Goal: Task Accomplishment & Management: Use online tool/utility

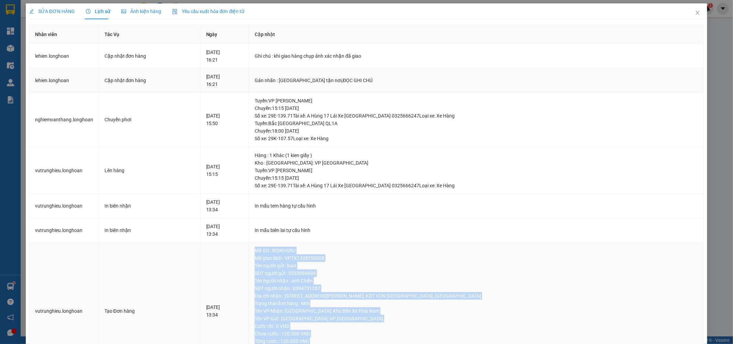
scroll to position [49, 0]
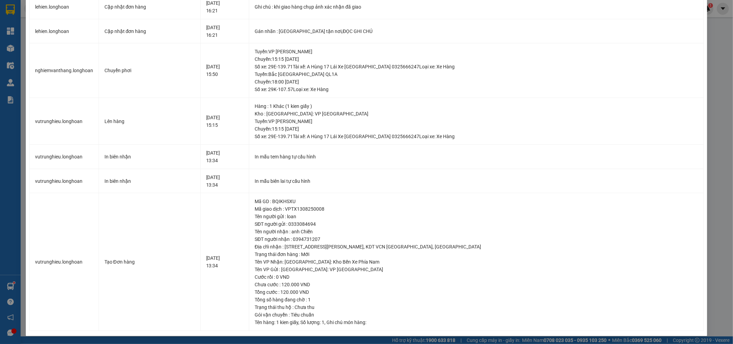
drag, startPoint x: 708, startPoint y: 149, endPoint x: 608, endPoint y: 171, distance: 102.4
click at [709, 149] on div "SỬA ĐƠN HÀNG Lịch sử Ảnh kiện hàng Yêu cầu xuất hóa đơn điện tử Total Paid Fee …" at bounding box center [366, 172] width 733 height 344
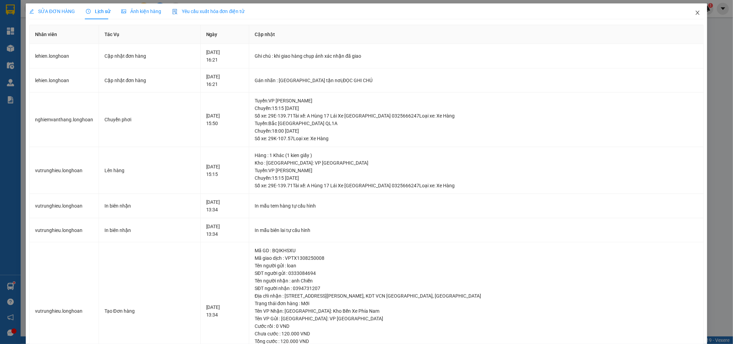
click at [692, 9] on span "Close" at bounding box center [697, 12] width 19 height 19
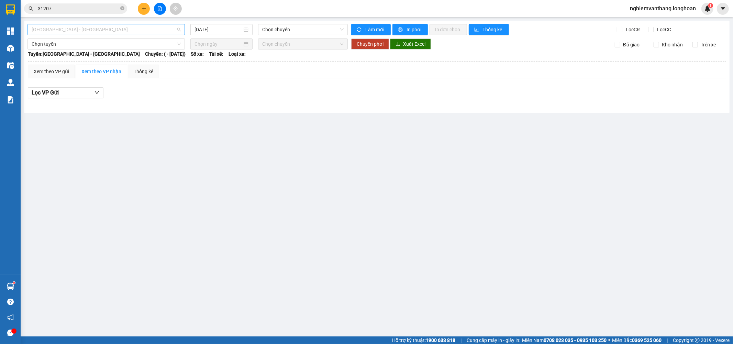
click at [146, 29] on span "Hải Phòng - Hà Nội" at bounding box center [106, 29] width 149 height 10
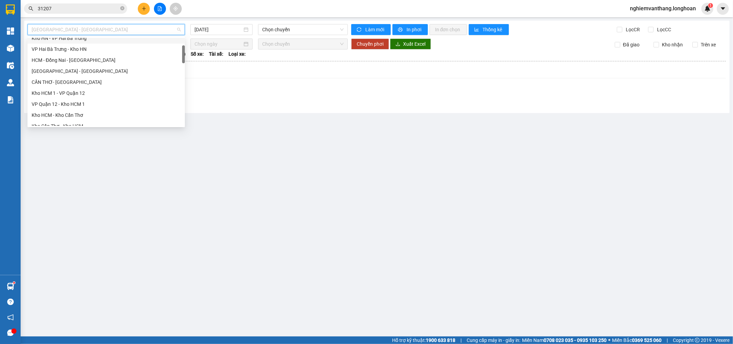
scroll to position [191, 0]
click at [88, 94] on div "VP [PERSON_NAME]" at bounding box center [106, 95] width 149 height 8
type input "15/08/2025"
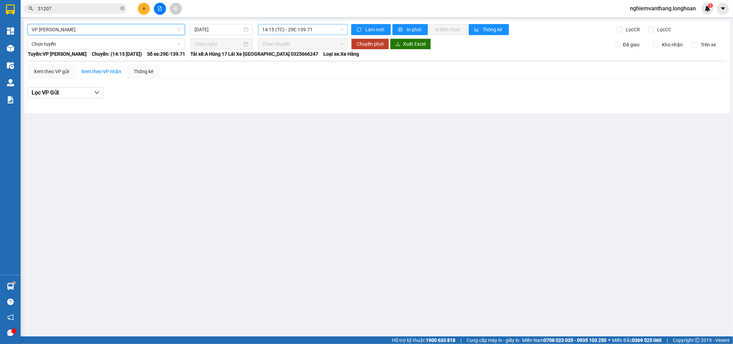
click at [289, 32] on span "14:15 (TC) - 29E-139.71" at bounding box center [302, 29] width 81 height 10
click at [78, 25] on span "VP [PERSON_NAME]" at bounding box center [106, 29] width 149 height 10
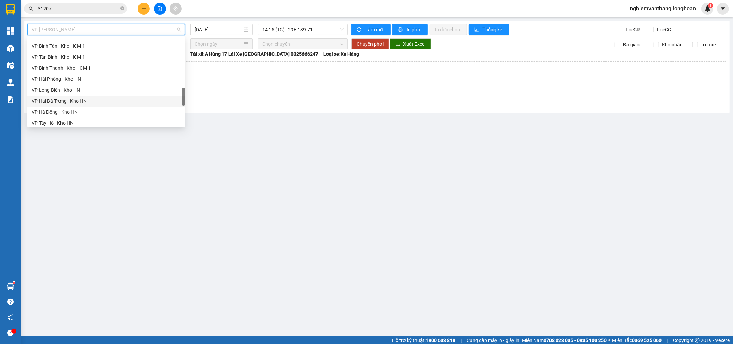
scroll to position [344, 0]
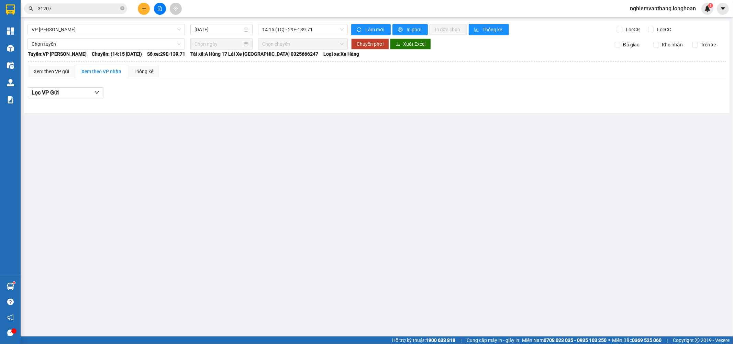
click at [67, 36] on div "VP Thanh Xuân - Kho HN 15/08/2025 14:15 (TC) - 29E-139.71 Làm mới In phơi In đơ…" at bounding box center [376, 67] width 705 height 92
click at [71, 30] on span "VP [PERSON_NAME]" at bounding box center [106, 29] width 149 height 10
click at [286, 29] on span "14:15 (TC) - 29E-139.71" at bounding box center [302, 29] width 81 height 10
click at [375, 112] on div "VP Thanh Xuân - Kho HN 15/08/2025 14:15 (TC) - 29E-139.71 Làm mới In phơi In đơ…" at bounding box center [376, 67] width 705 height 92
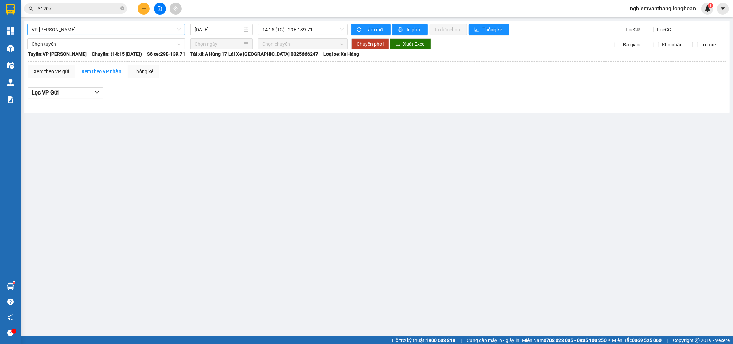
click at [94, 29] on span "VP [PERSON_NAME]" at bounding box center [106, 29] width 149 height 10
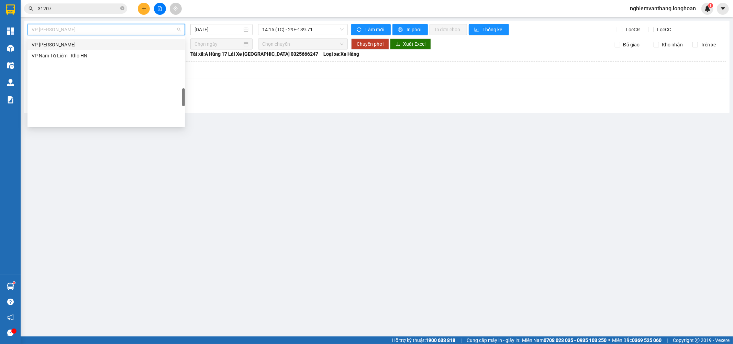
scroll to position [318, 0]
click at [75, 99] on div "VP Hà Đông - Kho HN" at bounding box center [106, 99] width 149 height 8
type input "15/08/2025"
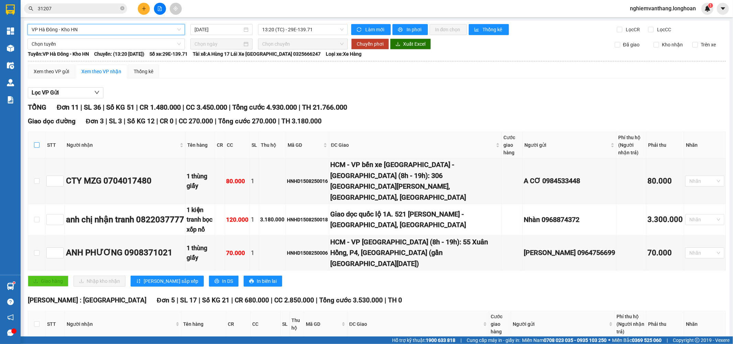
click at [38, 146] on input "checkbox" at bounding box center [36, 144] width 5 height 5
checkbox input "true"
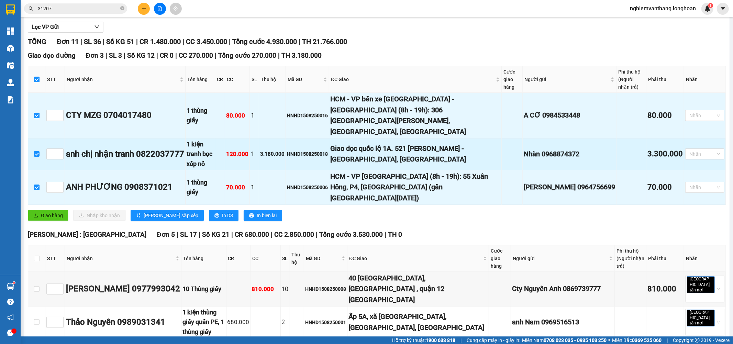
scroll to position [76, 0]
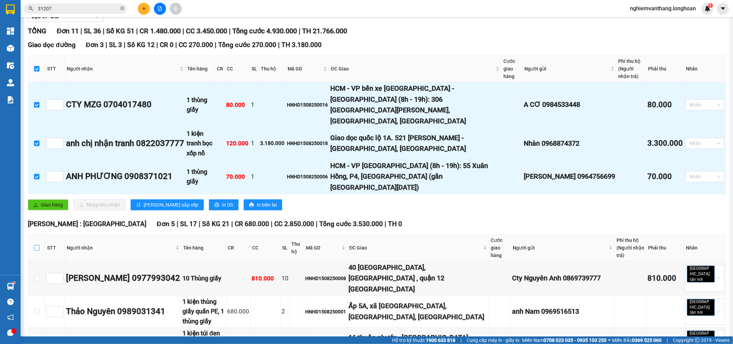
click at [38, 244] on label at bounding box center [36, 248] width 5 height 8
click at [38, 245] on input "checkbox" at bounding box center [36, 247] width 5 height 5
checkbox input "true"
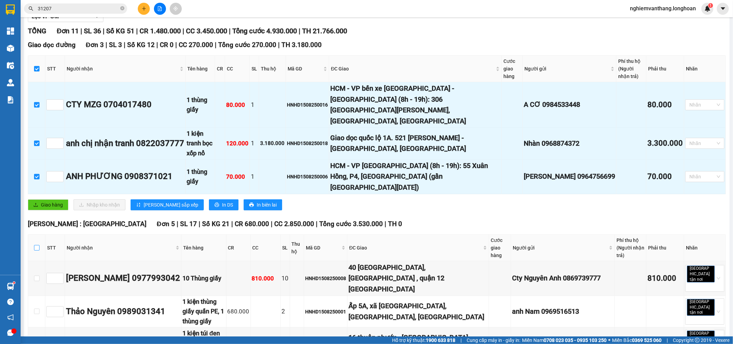
checkbox input "true"
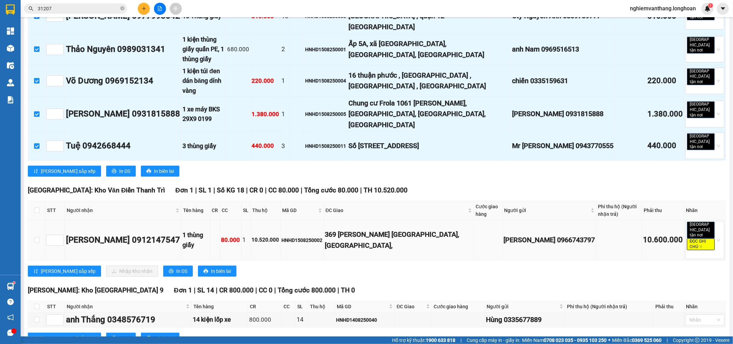
scroll to position [344, 0]
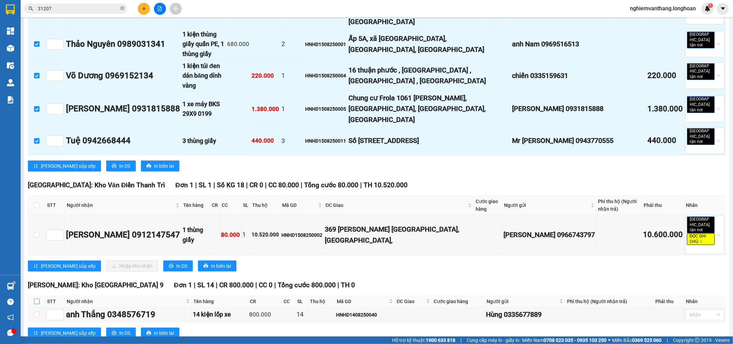
click at [36, 297] on label at bounding box center [36, 301] width 5 height 8
click at [36, 299] on input "checkbox" at bounding box center [36, 301] width 5 height 5
checkbox input "true"
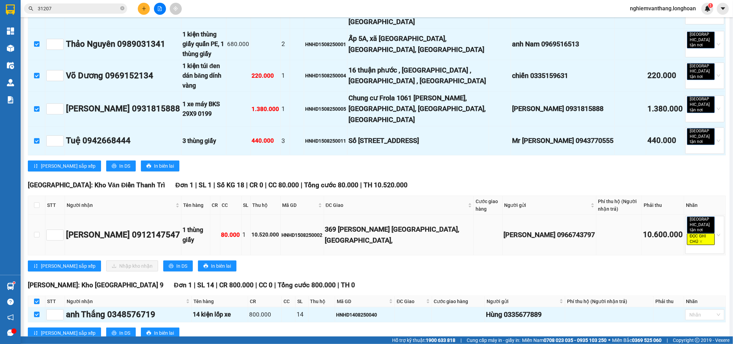
scroll to position [410, 0]
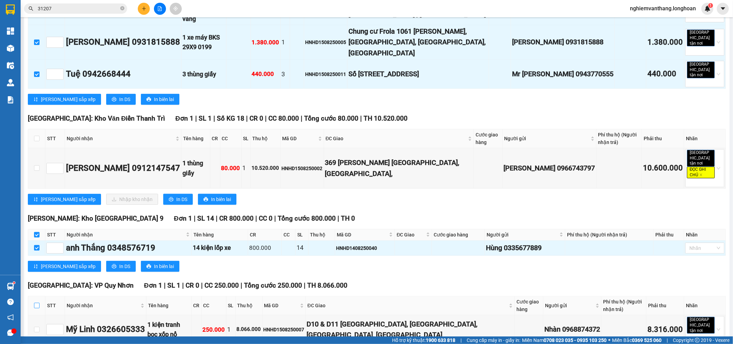
click at [36, 303] on input "checkbox" at bounding box center [36, 305] width 5 height 5
checkbox input "true"
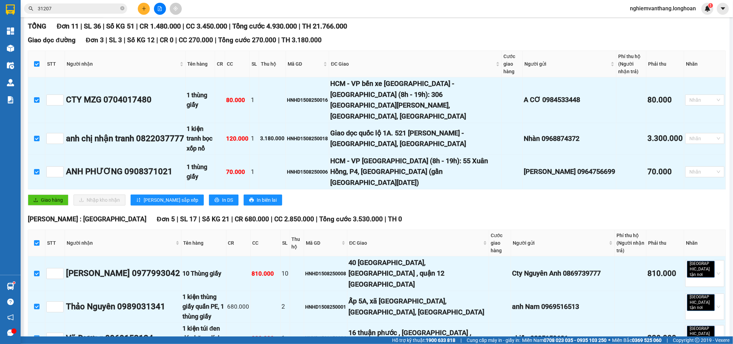
scroll to position [0, 0]
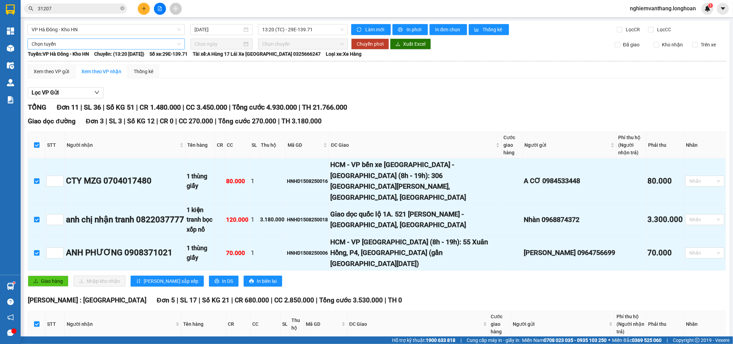
drag, startPoint x: 36, startPoint y: 43, endPoint x: 50, endPoint y: 49, distance: 15.1
click at [36, 43] on span "Chọn tuyến" at bounding box center [106, 44] width 149 height 10
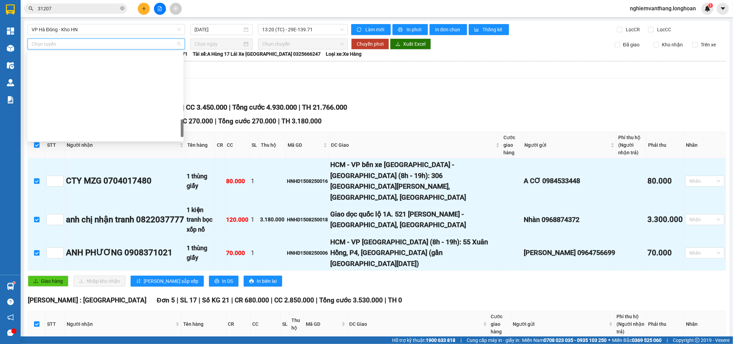
scroll to position [451, 0]
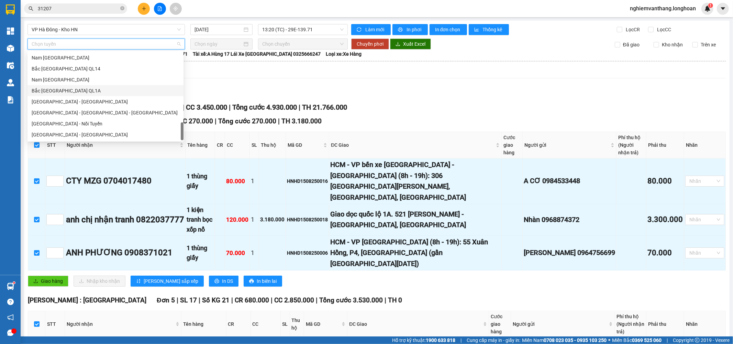
click at [63, 93] on div "Bắc Trung Nam QL1A" at bounding box center [106, 91] width 148 height 8
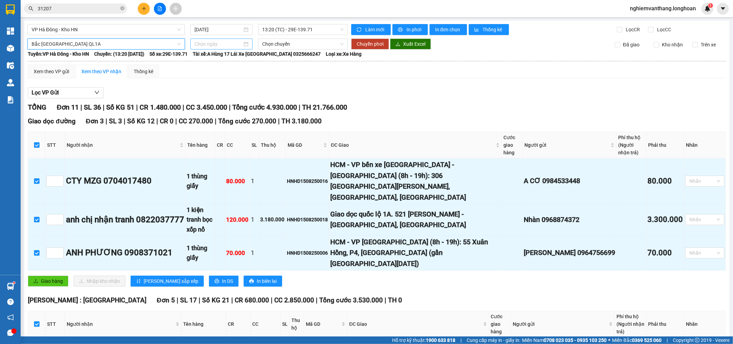
click at [198, 42] on input at bounding box center [218, 44] width 48 height 8
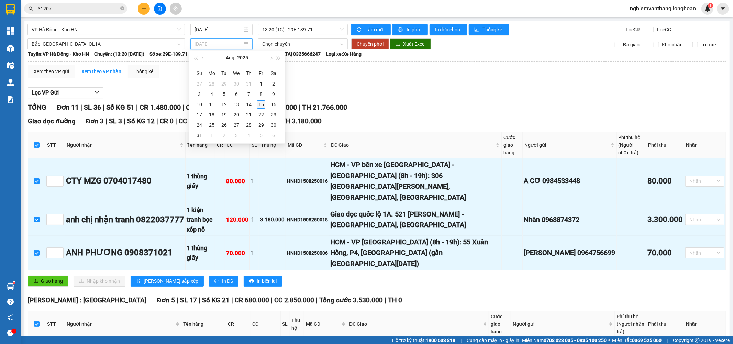
type input "15/08/2025"
drag, startPoint x: 262, startPoint y: 105, endPoint x: 264, endPoint y: 99, distance: 6.1
click at [263, 104] on div "15" at bounding box center [261, 104] width 8 height 8
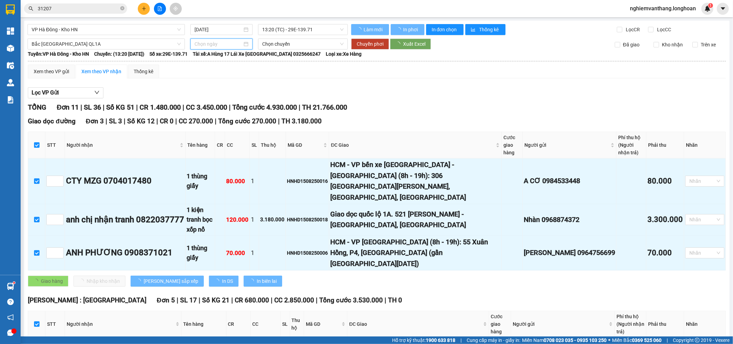
type input "15/08/2025"
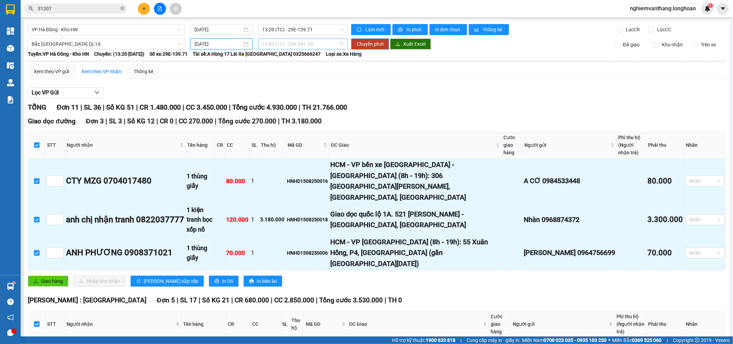
click at [284, 42] on span "15:00 (TC) - 29K-041.05" at bounding box center [302, 44] width 81 height 10
click at [273, 82] on div "23:00 (TC)" at bounding box center [287, 80] width 54 height 8
click at [361, 45] on span "Chuyển phơi" at bounding box center [370, 44] width 27 height 8
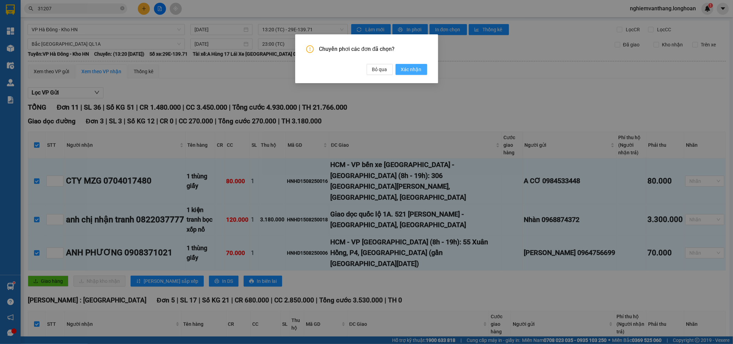
click at [407, 66] on span "Xác nhận" at bounding box center [411, 70] width 21 height 8
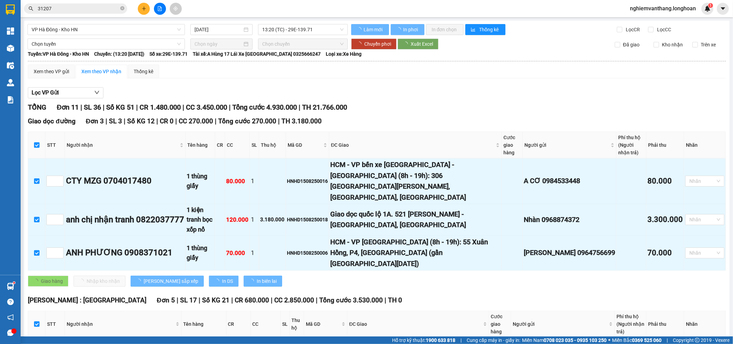
checkbox input "false"
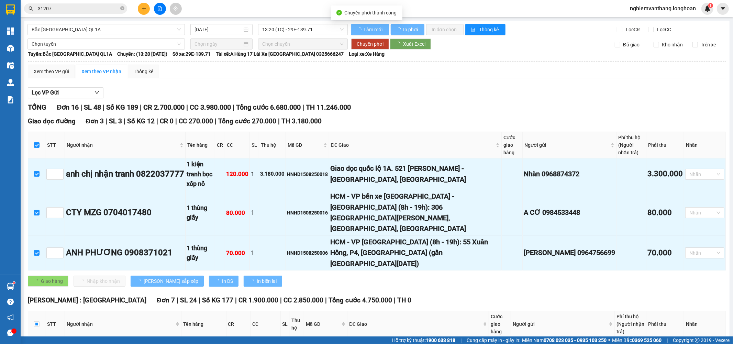
checkbox input "false"
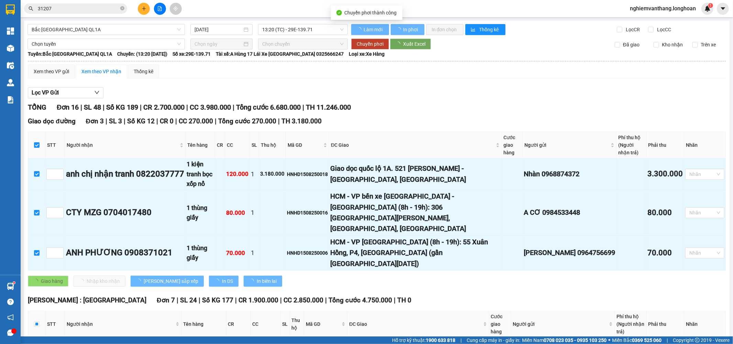
checkbox input "false"
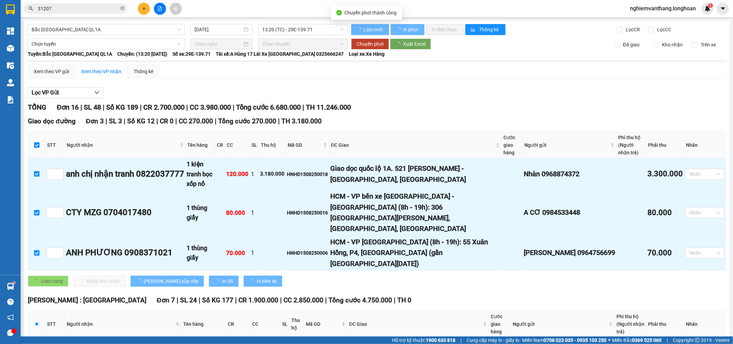
checkbox input "false"
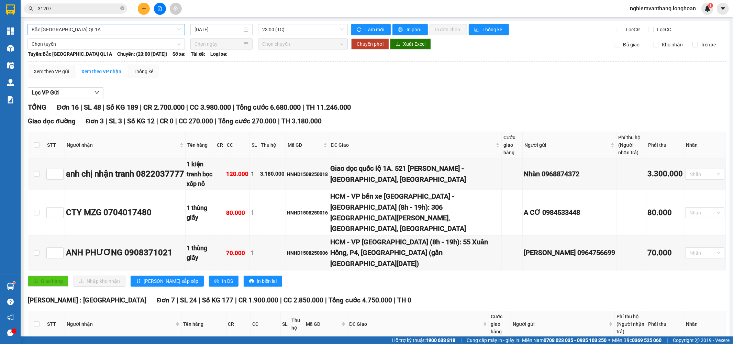
click at [109, 32] on span "Bắc Trung Nam QL1A" at bounding box center [106, 29] width 149 height 10
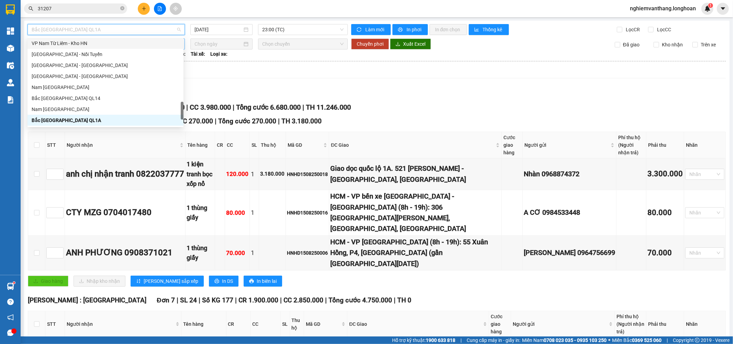
drag, startPoint x: 74, startPoint y: 44, endPoint x: 77, endPoint y: 43, distance: 3.7
click at [76, 46] on div "VP Nam Từ Liêm - Kho HN" at bounding box center [106, 44] width 148 height 8
type input "15/08/2025"
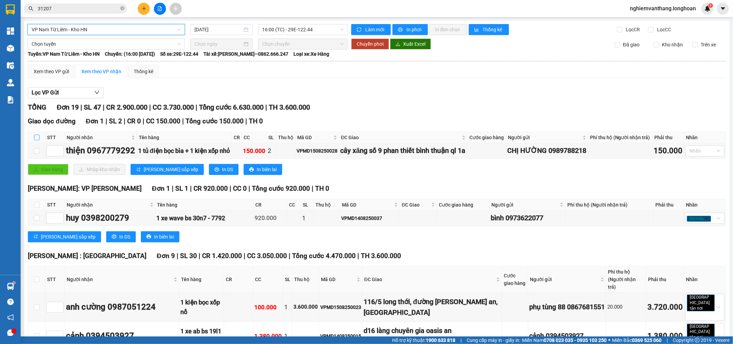
click at [38, 140] on input "checkbox" at bounding box center [36, 137] width 5 height 5
checkbox input "true"
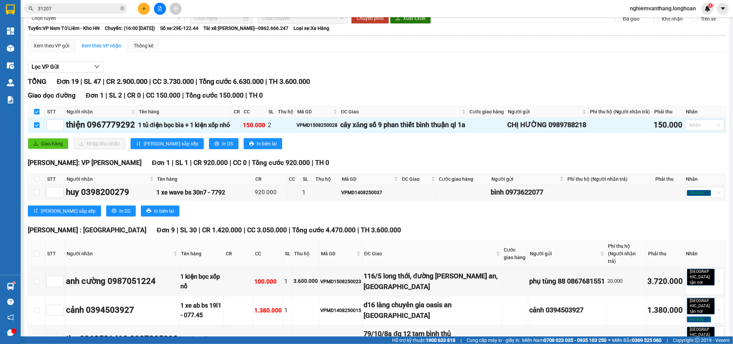
scroll to position [38, 0]
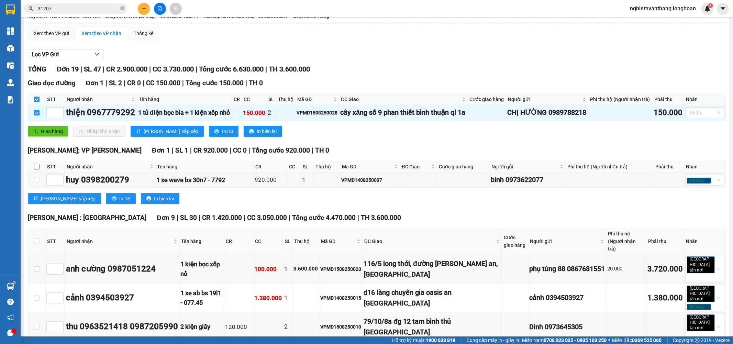
drag, startPoint x: 37, startPoint y: 183, endPoint x: 43, endPoint y: 173, distance: 11.8
click at [37, 169] on input "checkbox" at bounding box center [36, 166] width 5 height 5
checkbox input "true"
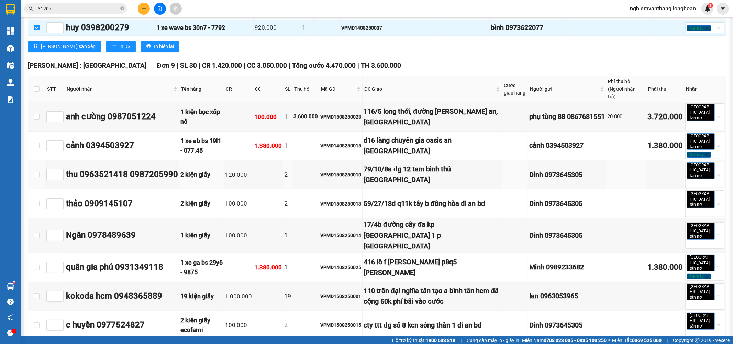
scroll to position [191, 0]
click at [33, 100] on th at bounding box center [36, 89] width 17 height 26
click at [34, 91] on input "checkbox" at bounding box center [36, 88] width 5 height 5
checkbox input "true"
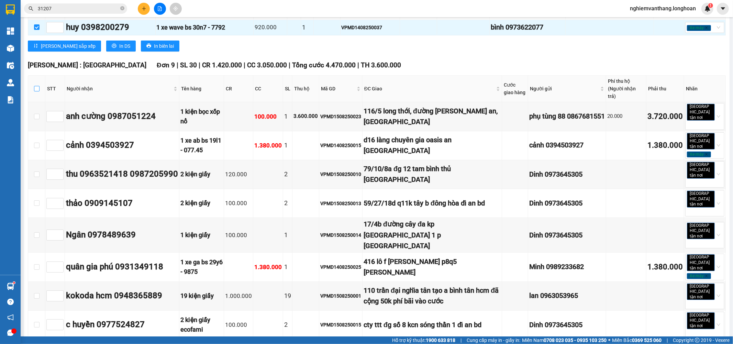
checkbox input "true"
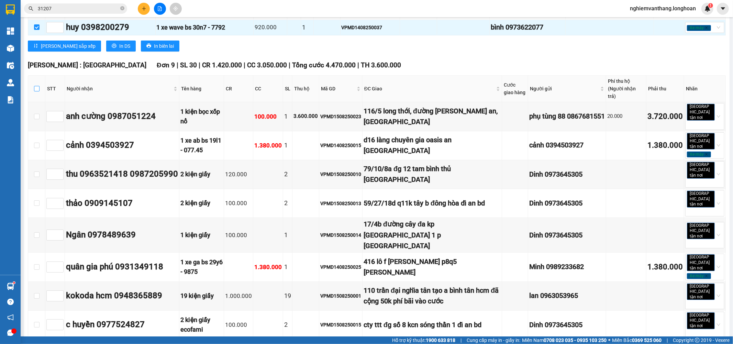
checkbox input "true"
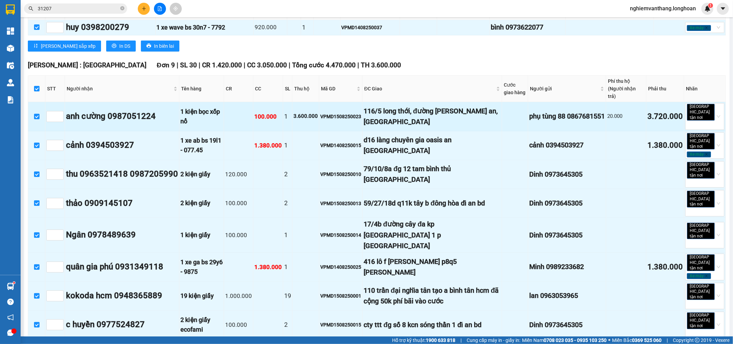
scroll to position [382, 0]
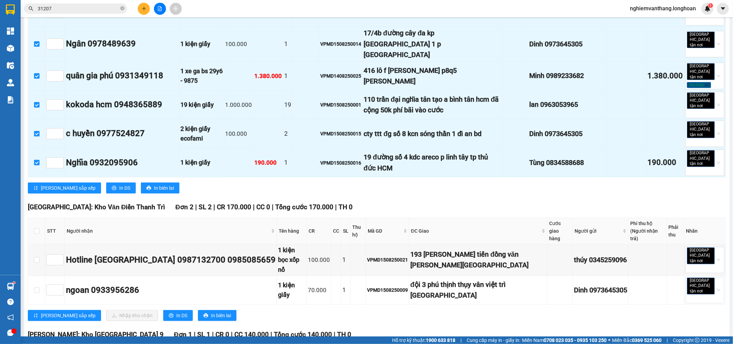
checkbox input "true"
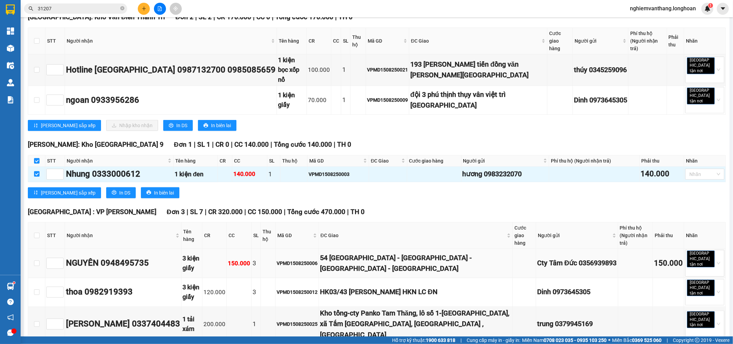
scroll to position [572, 0]
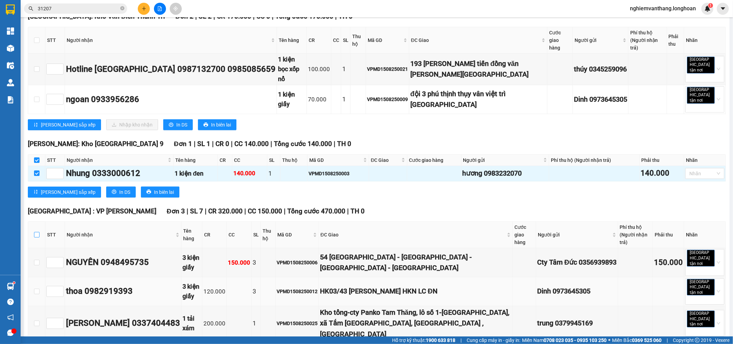
drag, startPoint x: 36, startPoint y: 167, endPoint x: 43, endPoint y: 204, distance: 37.7
click at [36, 232] on input "checkbox" at bounding box center [36, 234] width 5 height 5
checkbox input "true"
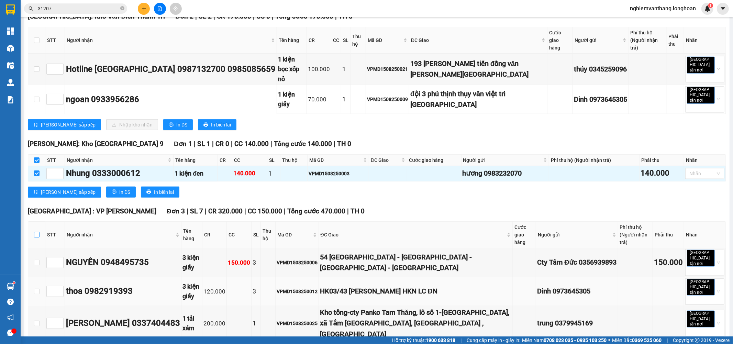
checkbox input "true"
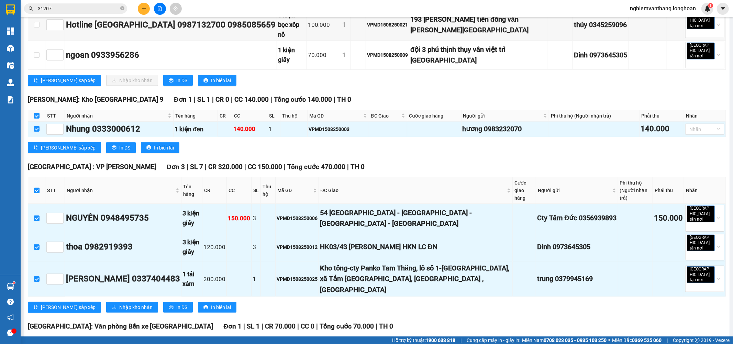
scroll to position [666, 0]
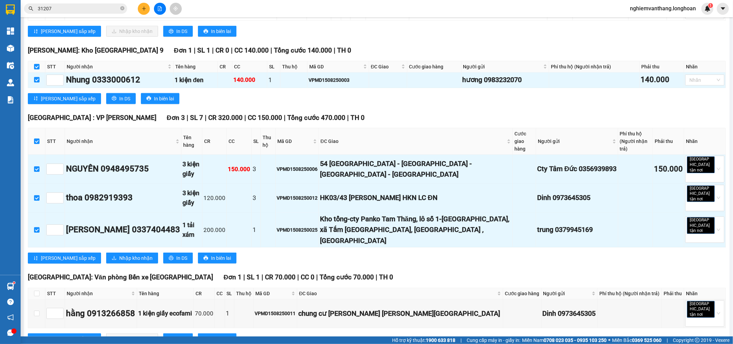
checkbox input "true"
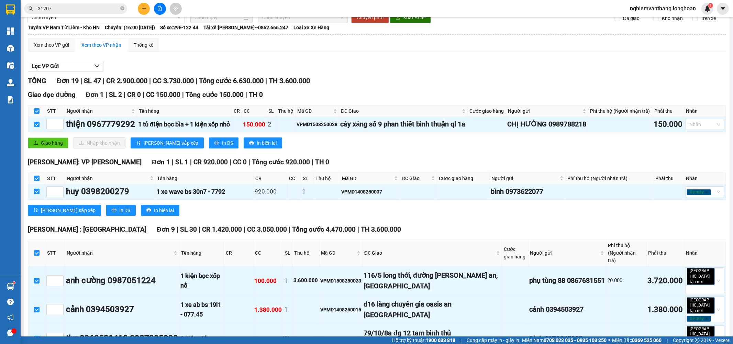
scroll to position [0, 0]
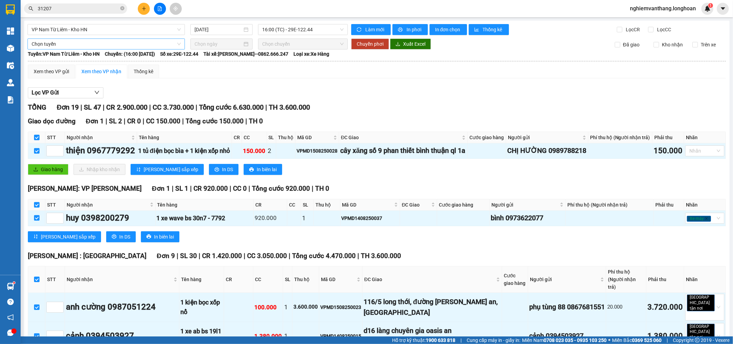
click at [63, 42] on span "Chọn tuyến" at bounding box center [106, 44] width 149 height 10
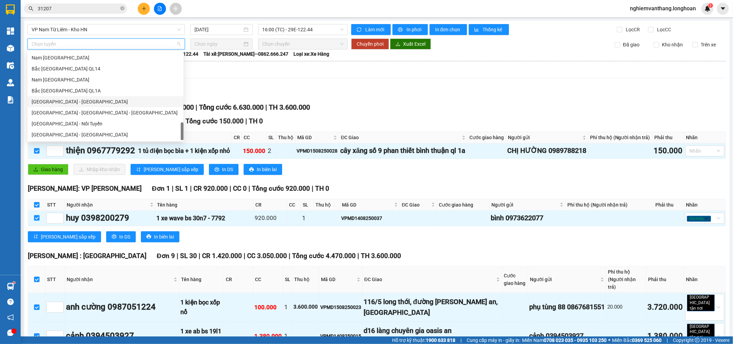
scroll to position [451, 0]
click at [71, 93] on div "Bắc Trung Nam QL1A" at bounding box center [106, 91] width 148 height 8
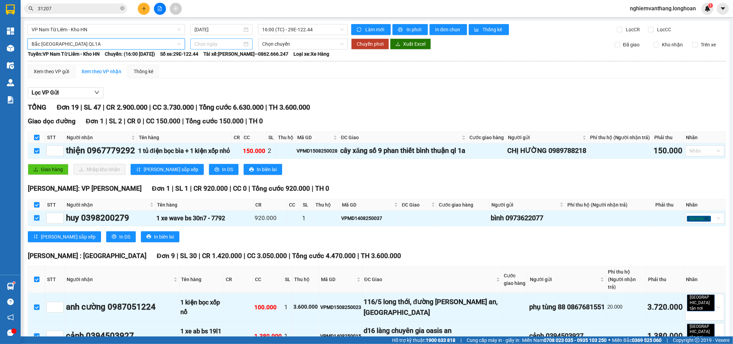
click at [218, 44] on input at bounding box center [218, 44] width 48 height 8
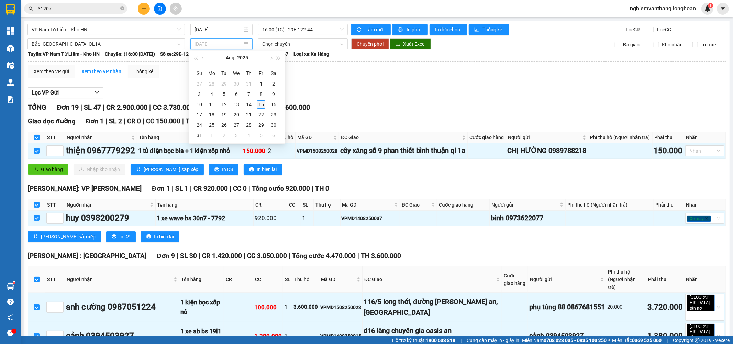
type input "15/08/2025"
click at [258, 104] on div "15" at bounding box center [261, 104] width 8 height 8
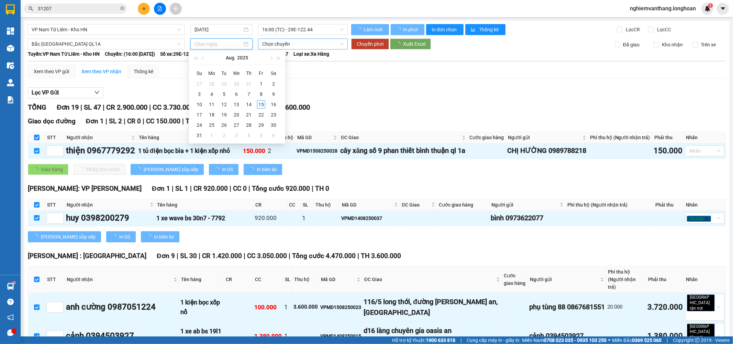
type input "15/08/2025"
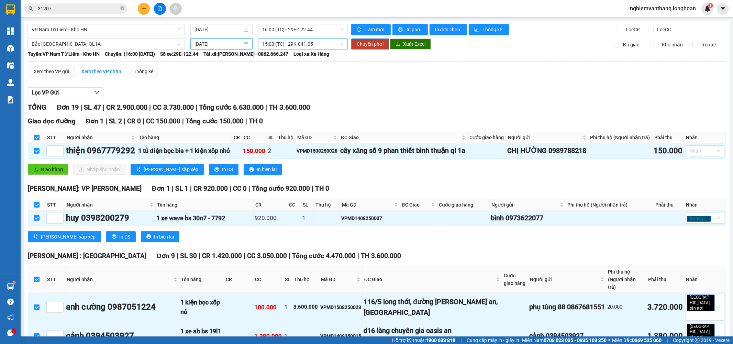
click at [281, 45] on span "15:00 (TC) - 29K-041.05" at bounding box center [302, 44] width 81 height 10
click at [279, 81] on div "23:00 (TC)" at bounding box center [287, 80] width 54 height 8
click at [376, 45] on span "Chuyển phơi" at bounding box center [370, 44] width 27 height 8
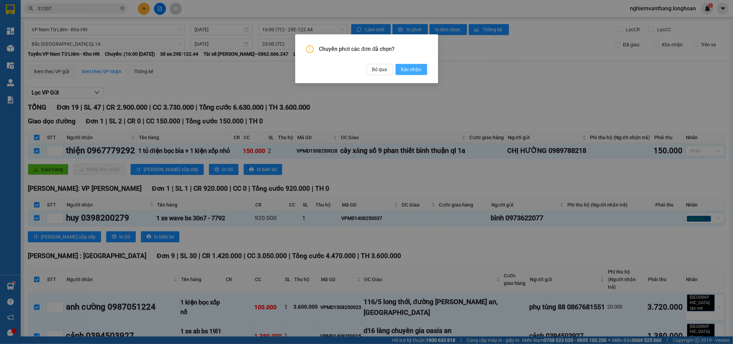
click at [415, 73] on span "Xác nhận" at bounding box center [411, 70] width 21 height 8
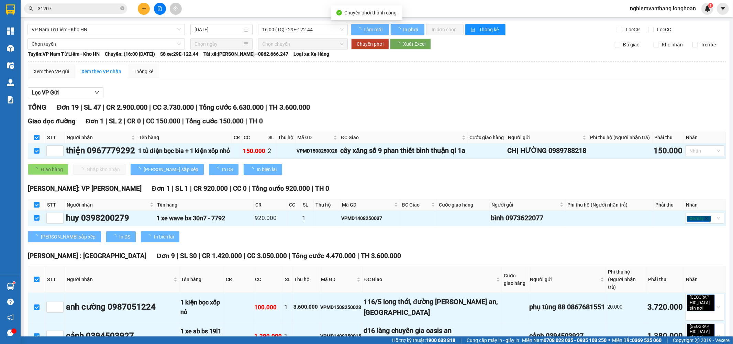
checkbox input "false"
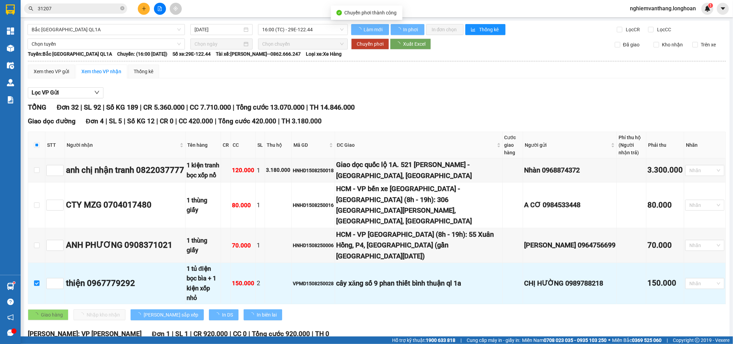
checkbox input "false"
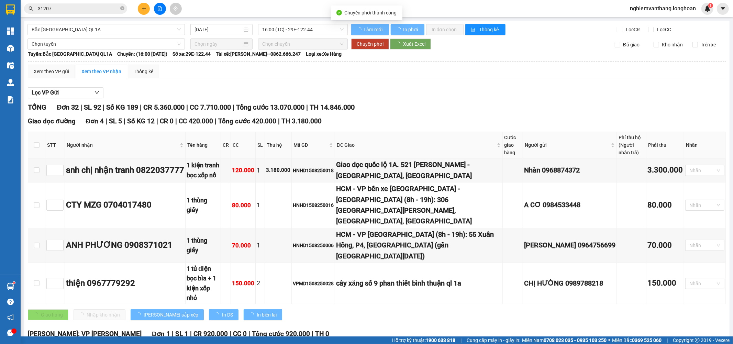
checkbox input "false"
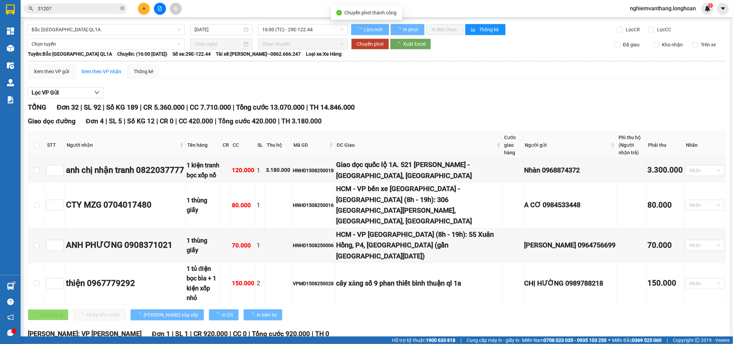
checkbox input "false"
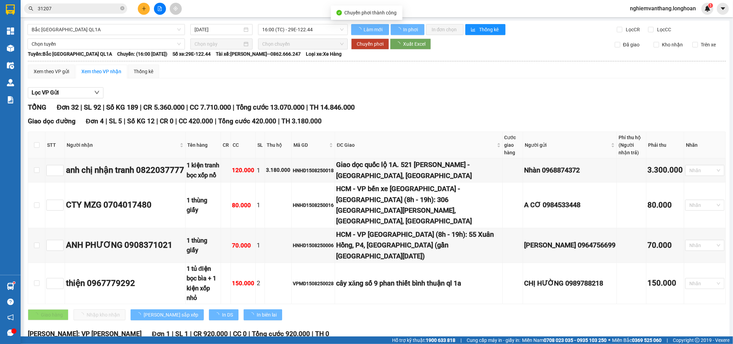
checkbox input "false"
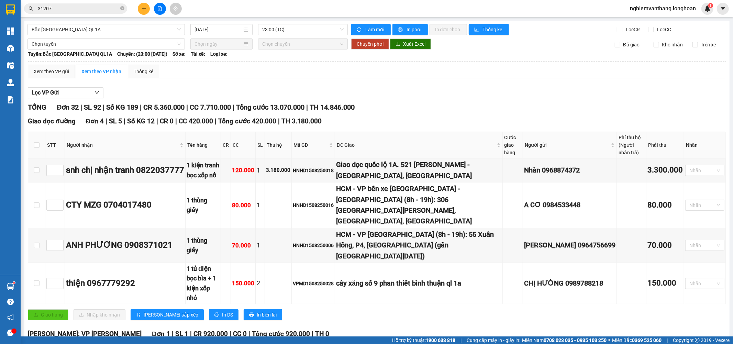
click at [83, 1] on div "Kết quả tìm kiếm ( 3 ) Bộ lọc Mã ĐH Trạng thái Món hàng Thu hộ Tổng cước Chưa c…" at bounding box center [366, 8] width 733 height 17
click at [81, 15] on div "Kết quả tìm kiếm ( 3 ) Bộ lọc Mã ĐH Trạng thái Món hàng Thu hộ Tổng cước Chưa c…" at bounding box center [366, 8] width 733 height 17
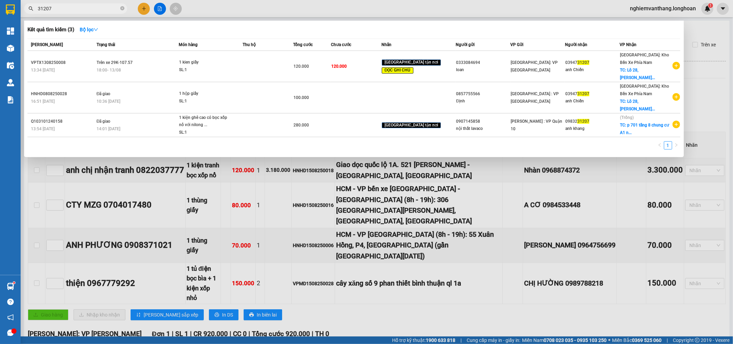
click at [77, 5] on input "31207" at bounding box center [78, 9] width 81 height 8
click at [77, 4] on span "31207" at bounding box center [75, 8] width 103 height 10
type input "06136"
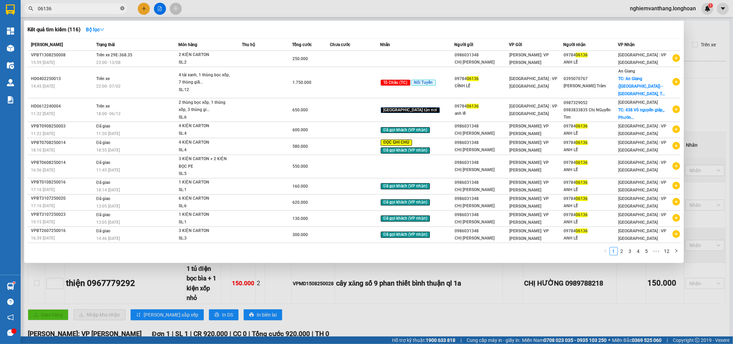
click at [123, 9] on icon "close-circle" at bounding box center [122, 8] width 4 height 4
type input "06136"
click at [227, 62] on div "SL: 2" at bounding box center [205, 63] width 52 height 8
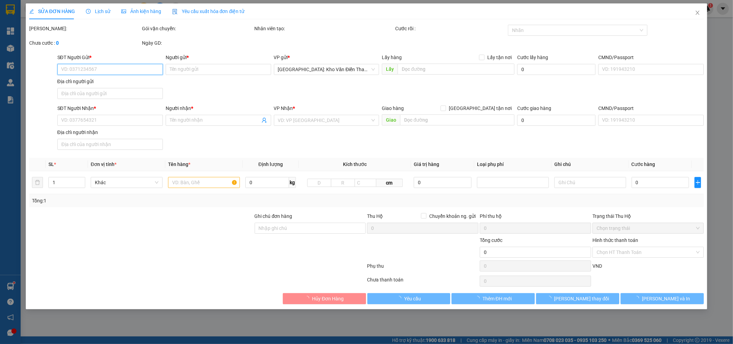
type input "0986031348"
type input "CHỊ DUNG"
type input "0978406136"
type input "ANH LỄ"
type input "250.000"
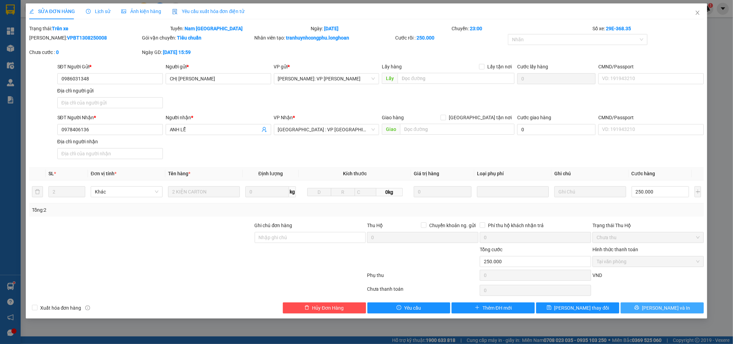
drag, startPoint x: 662, startPoint y: 312, endPoint x: 671, endPoint y: 315, distance: 9.1
click at [662, 311] on button "Lưu và In" at bounding box center [661, 307] width 83 height 11
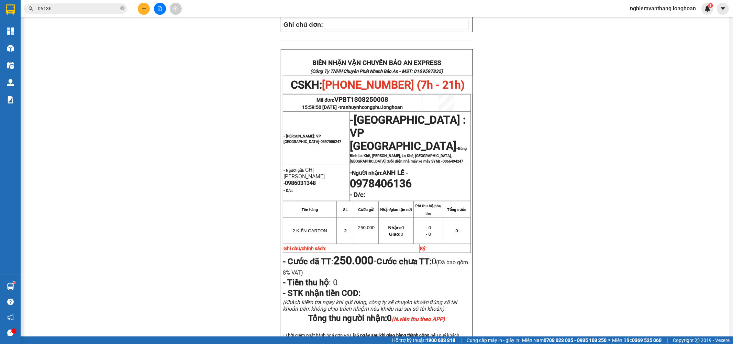
scroll to position [305, 0]
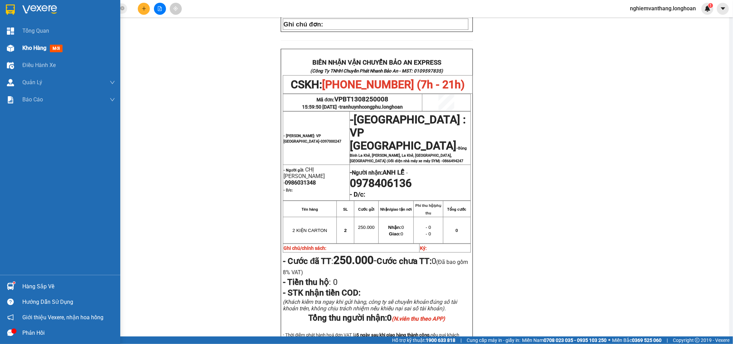
drag, startPoint x: 6, startPoint y: 8, endPoint x: 15, endPoint y: 40, distance: 33.2
click at [6, 8] on img at bounding box center [10, 9] width 9 height 10
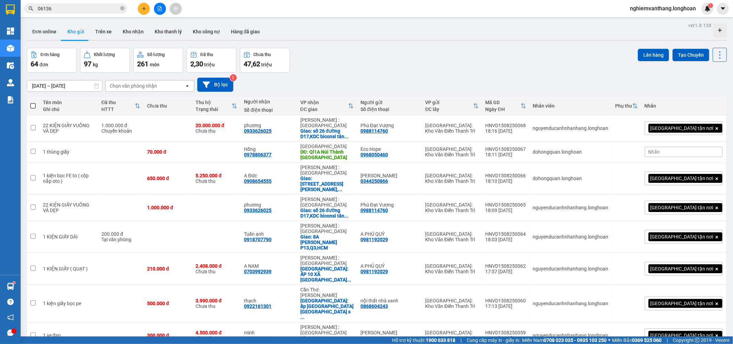
click at [159, 8] on icon "file-add" at bounding box center [159, 8] width 5 height 5
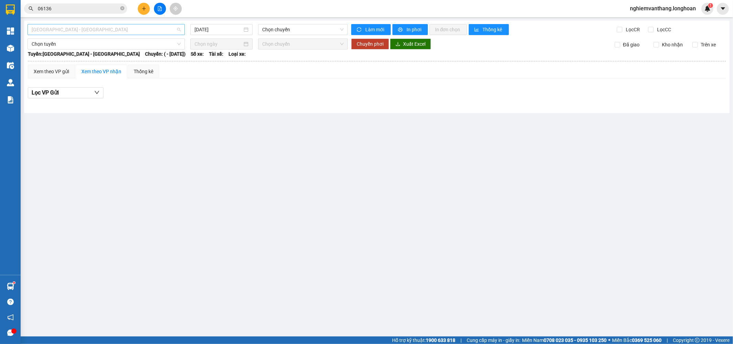
click at [90, 27] on span "Hải Phòng - Hà Nội" at bounding box center [106, 29] width 149 height 10
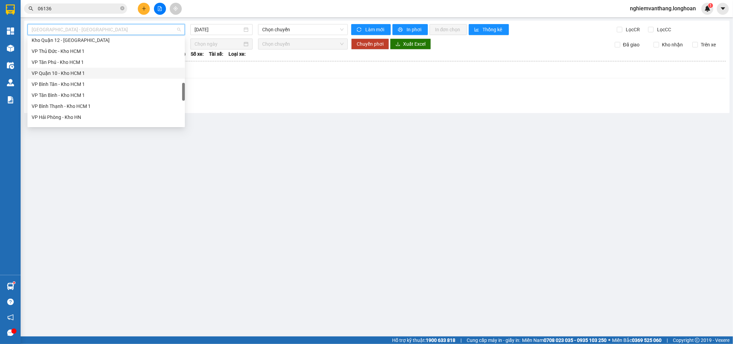
scroll to position [451, 0]
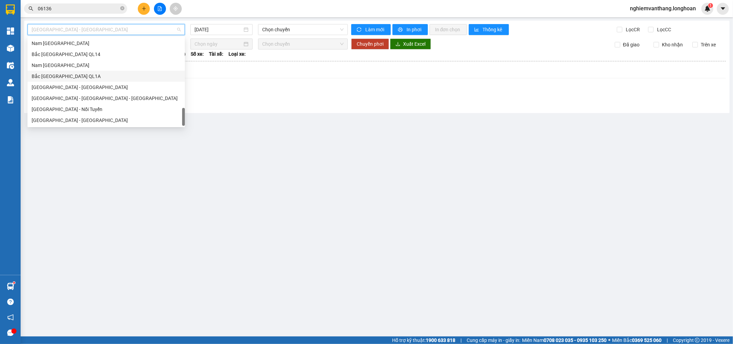
click at [73, 76] on div "Bắc Trung Nam QL1A" at bounding box center [106, 76] width 149 height 8
type input "15/08/2025"
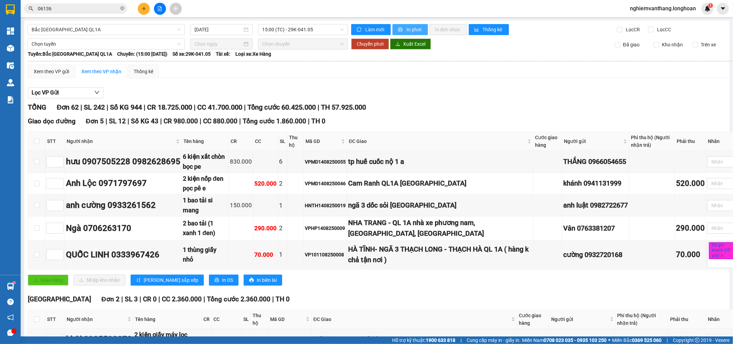
click at [406, 26] on span "In phơi" at bounding box center [414, 30] width 16 height 8
